Goal: Information Seeking & Learning: Learn about a topic

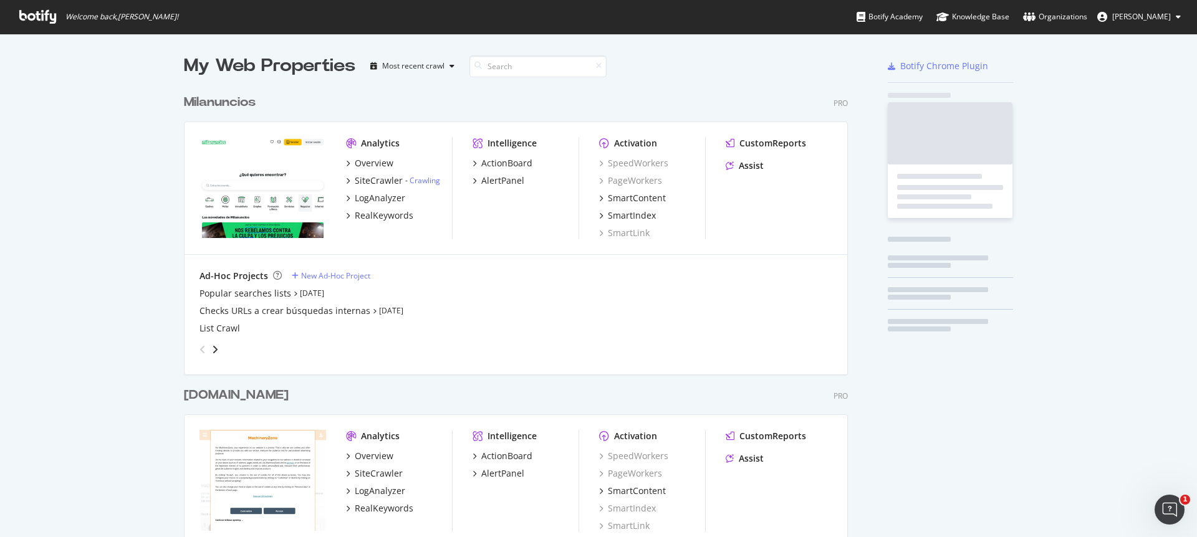
scroll to position [3718, 665]
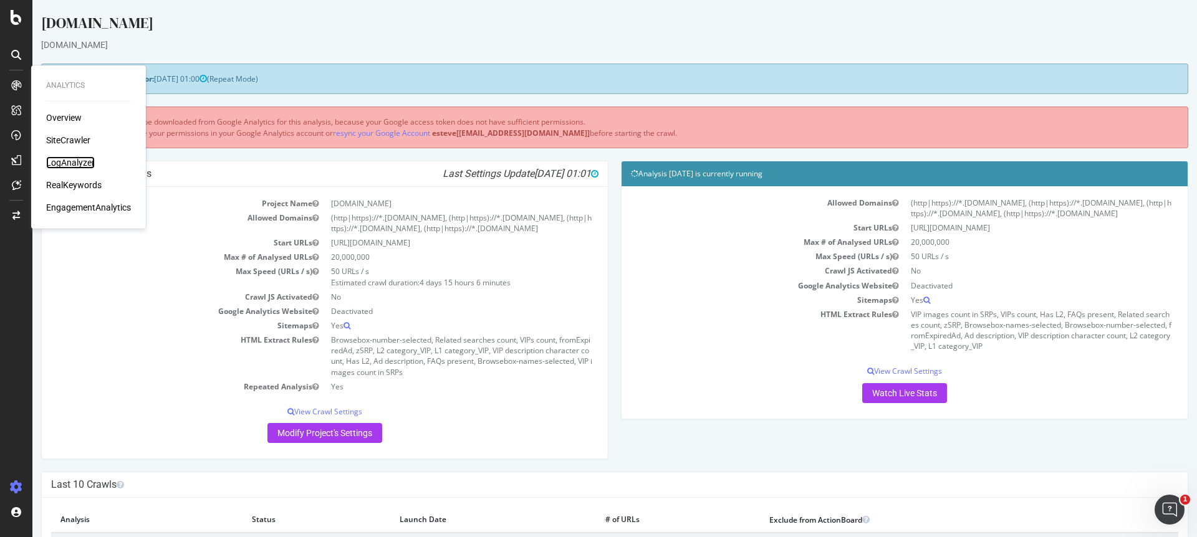
click at [79, 165] on div "LogAnalyzer" at bounding box center [70, 162] width 49 height 12
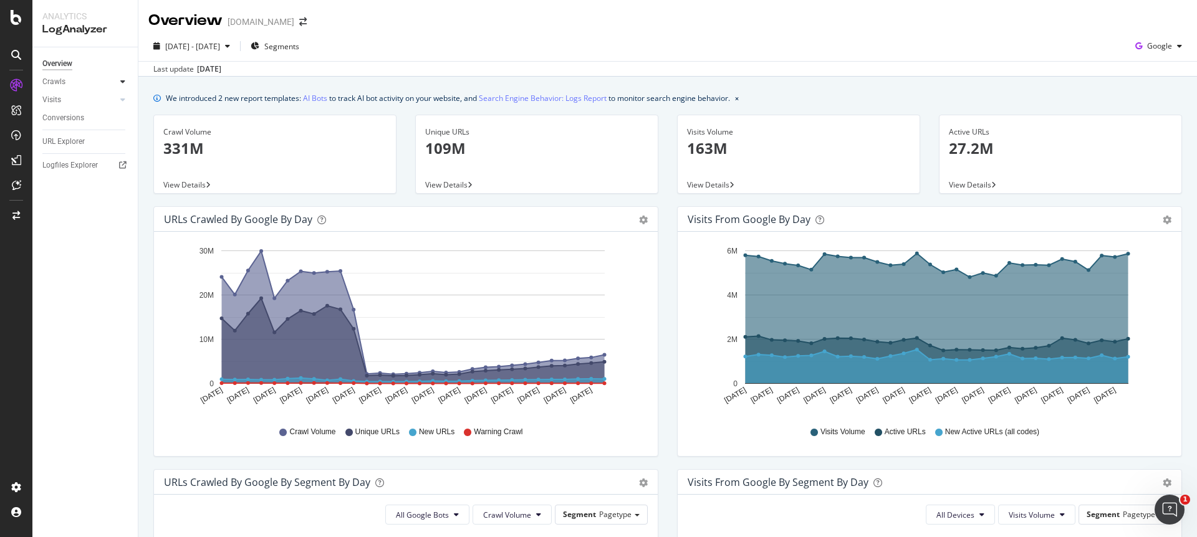
click at [123, 85] on icon at bounding box center [122, 81] width 5 height 7
click at [77, 146] on div "HTTP Codes" at bounding box center [69, 149] width 42 height 13
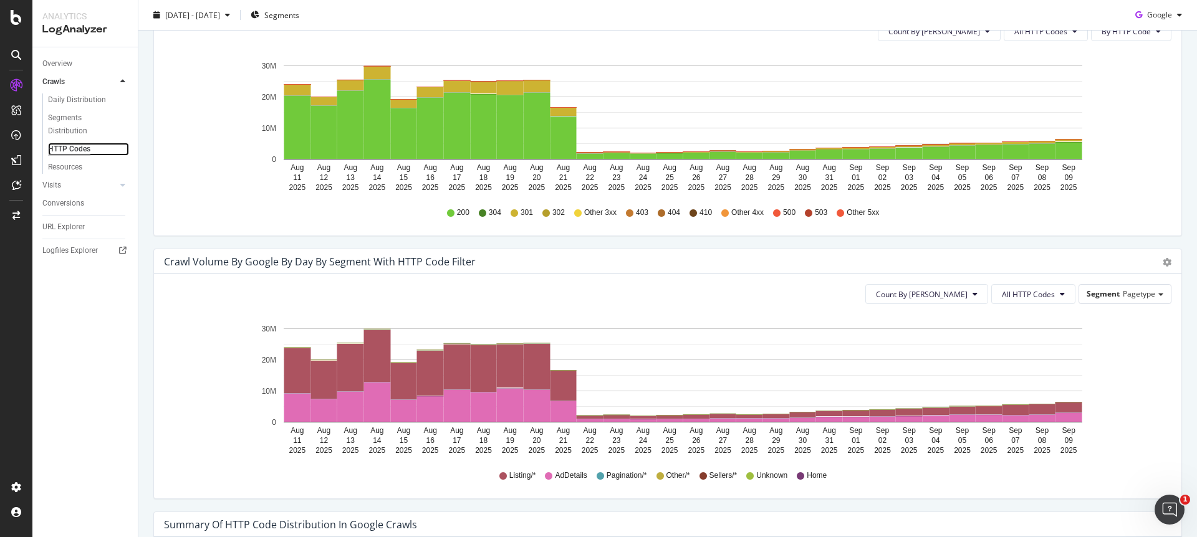
scroll to position [444, 0]
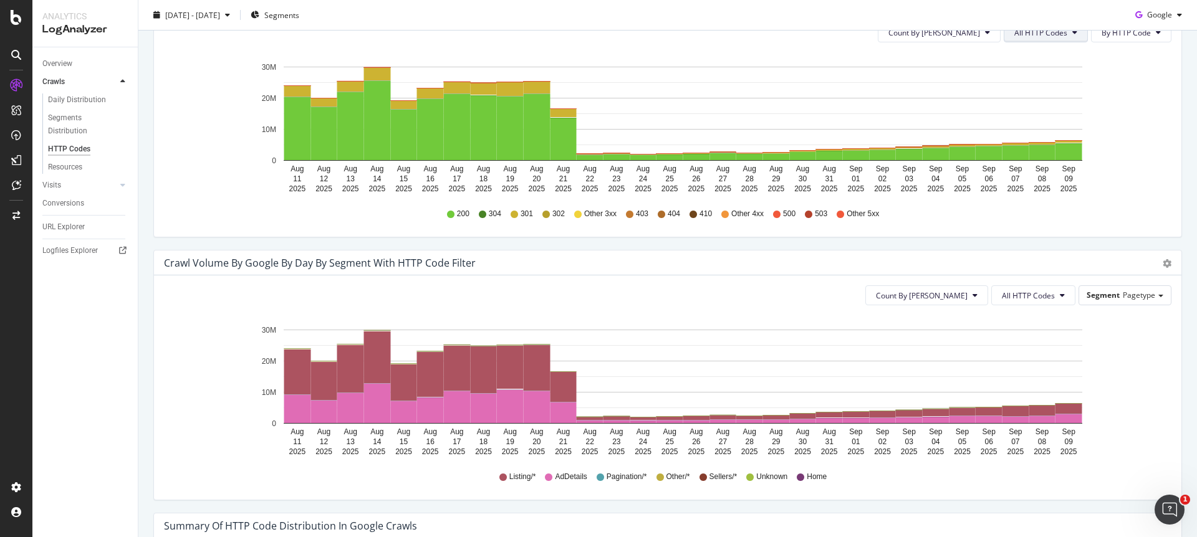
click at [1035, 39] on button "All HTTP Codes" at bounding box center [1046, 32] width 84 height 20
click at [1027, 127] on span "3xx family" at bounding box center [1038, 126] width 63 height 11
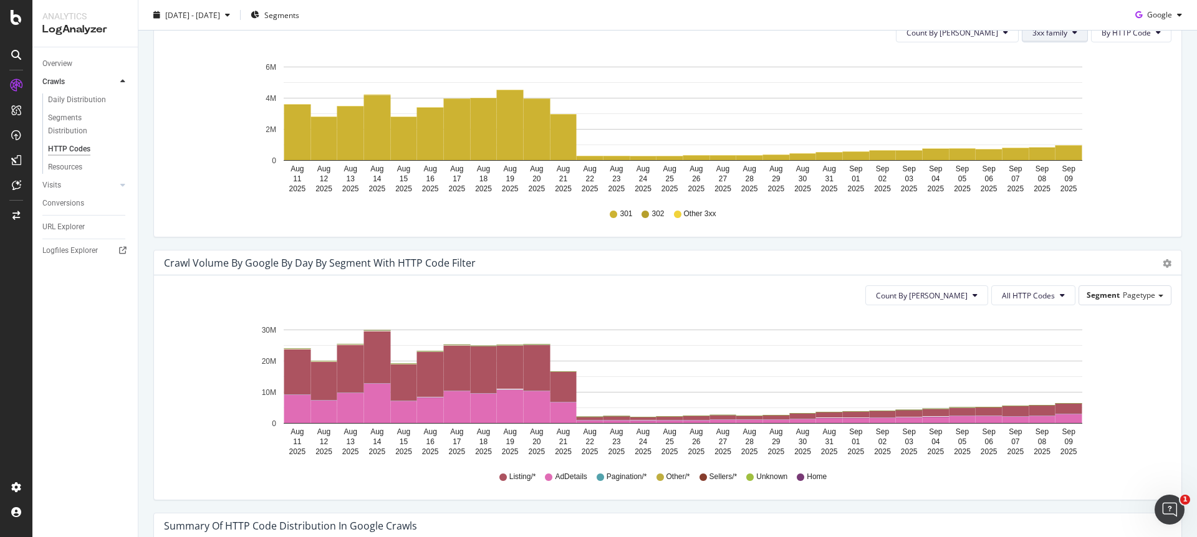
click at [1046, 38] on button "3xx family" at bounding box center [1055, 32] width 66 height 20
click at [1063, 149] on span "4xx family" at bounding box center [1055, 149] width 63 height 11
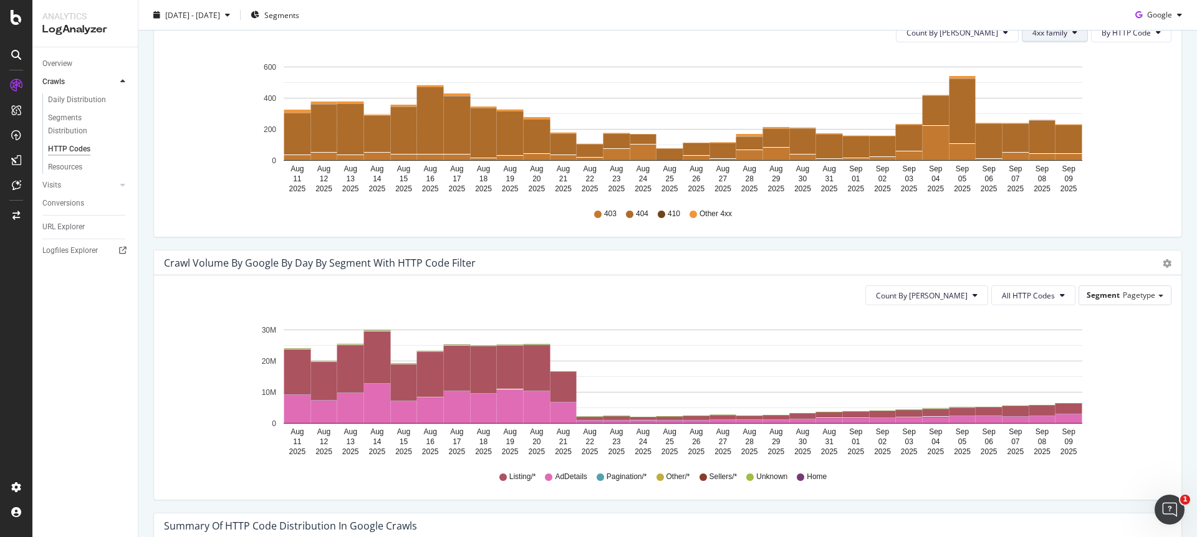
click at [1046, 36] on span "4xx family" at bounding box center [1049, 32] width 35 height 11
click at [1037, 167] on span "5xx family" at bounding box center [1055, 172] width 63 height 11
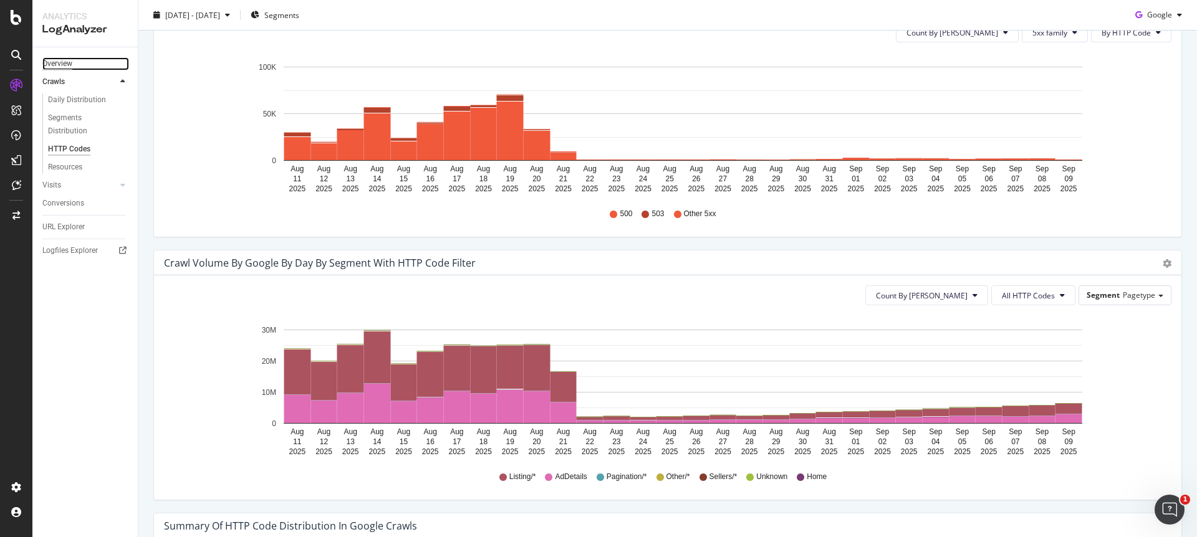
click at [58, 64] on div "Overview" at bounding box center [57, 63] width 30 height 13
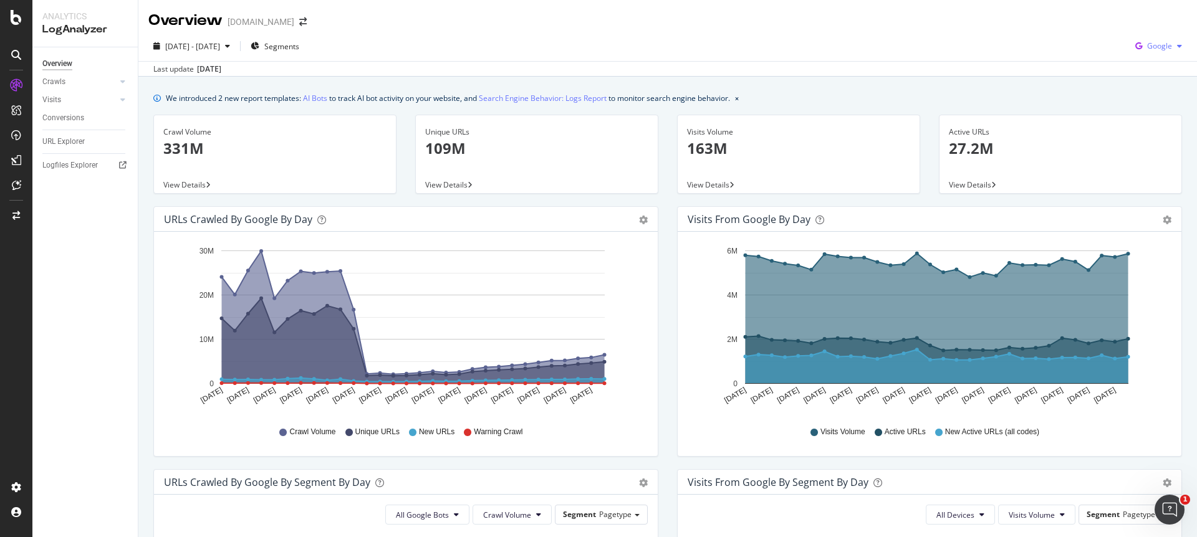
click at [1147, 41] on span "Google" at bounding box center [1159, 46] width 25 height 11
click at [1143, 114] on span "OpenAI" at bounding box center [1159, 117] width 46 height 11
